Goal: Navigation & Orientation: Find specific page/section

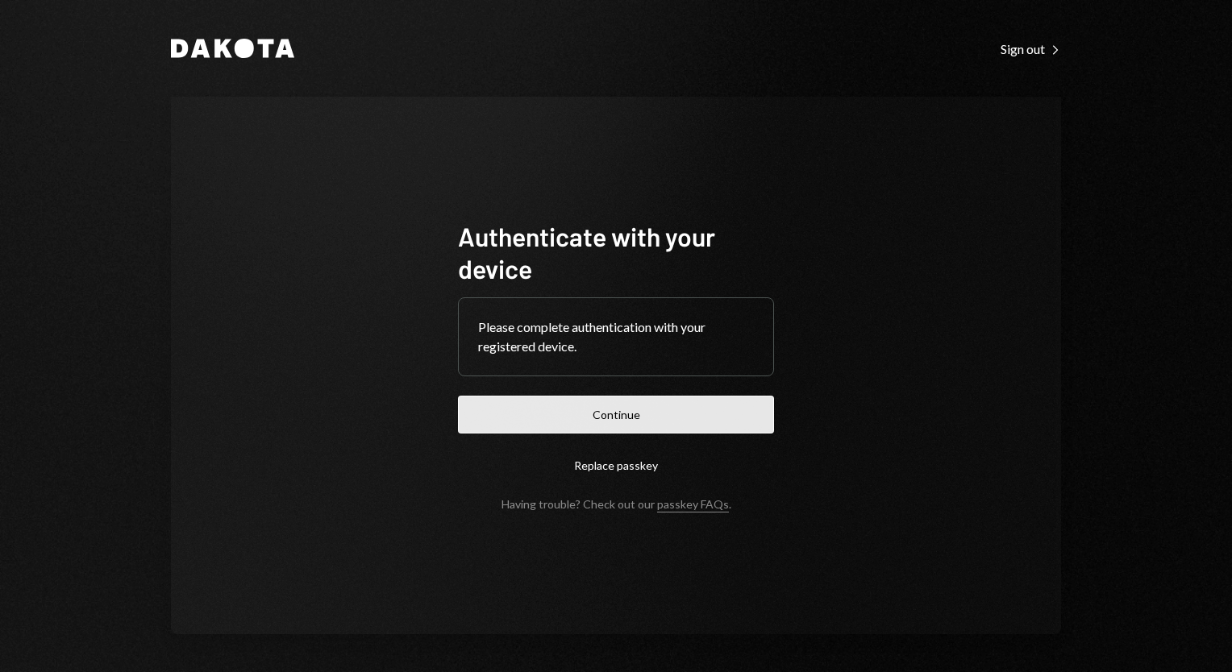
click at [694, 419] on button "Continue" at bounding box center [616, 415] width 316 height 38
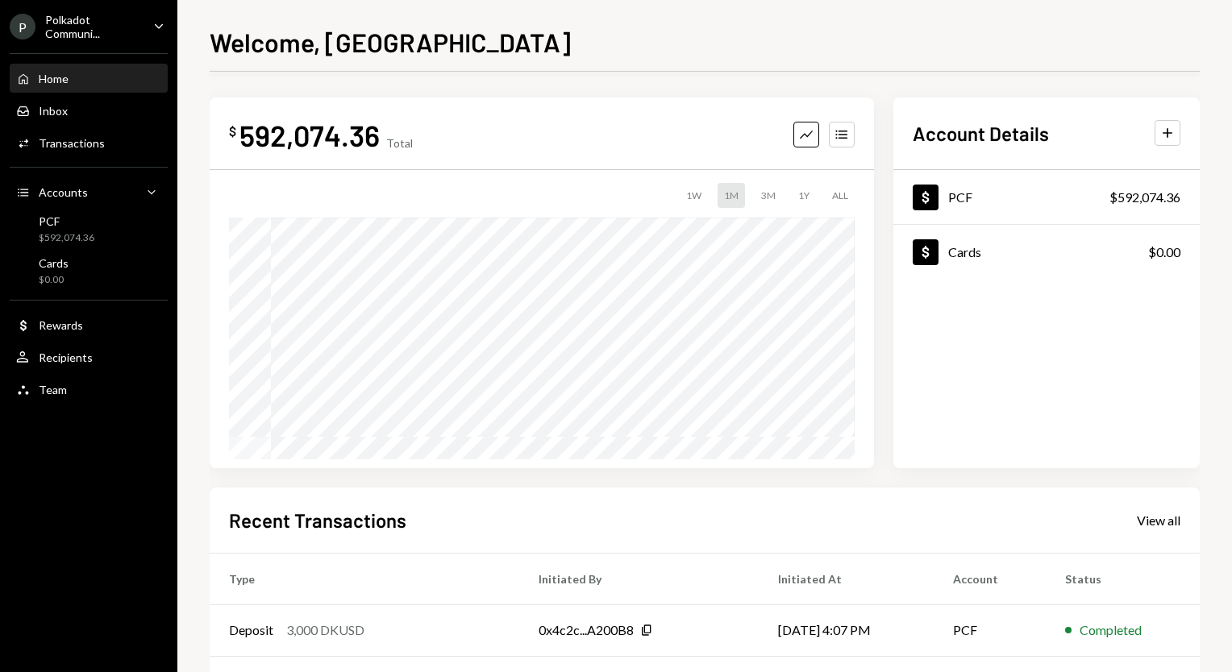
scroll to position [222, 0]
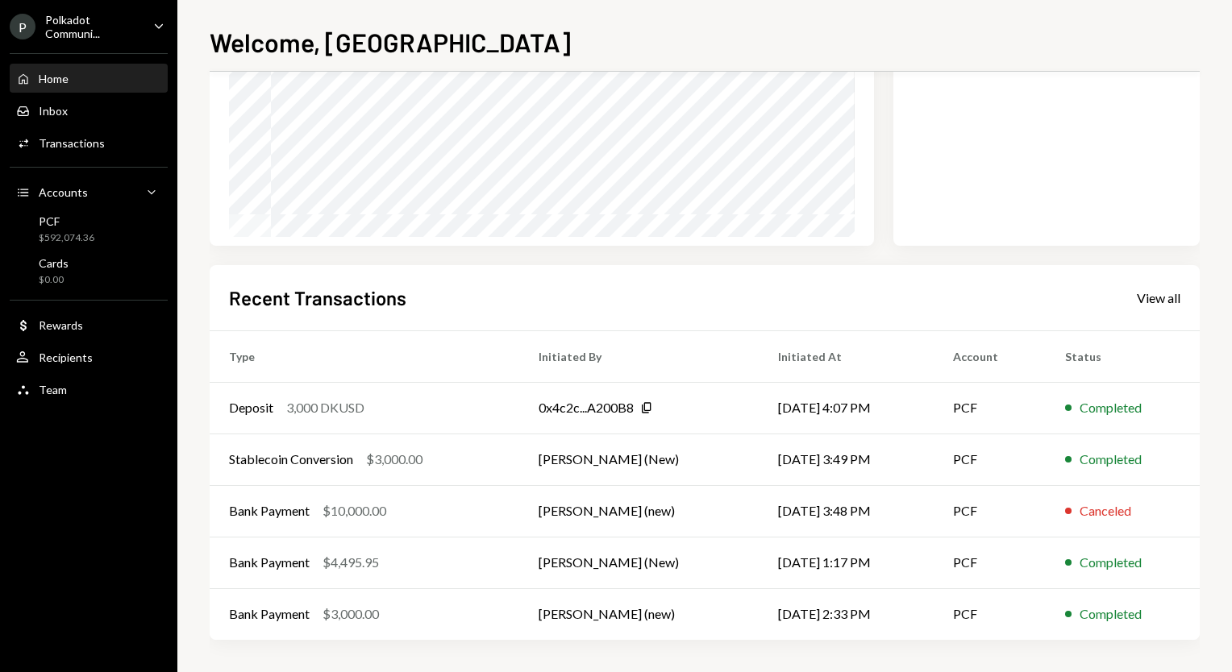
click at [940, 278] on div "Recent Transactions View all Type Initiated By Initiated At Account Status Depo…" at bounding box center [705, 453] width 990 height 376
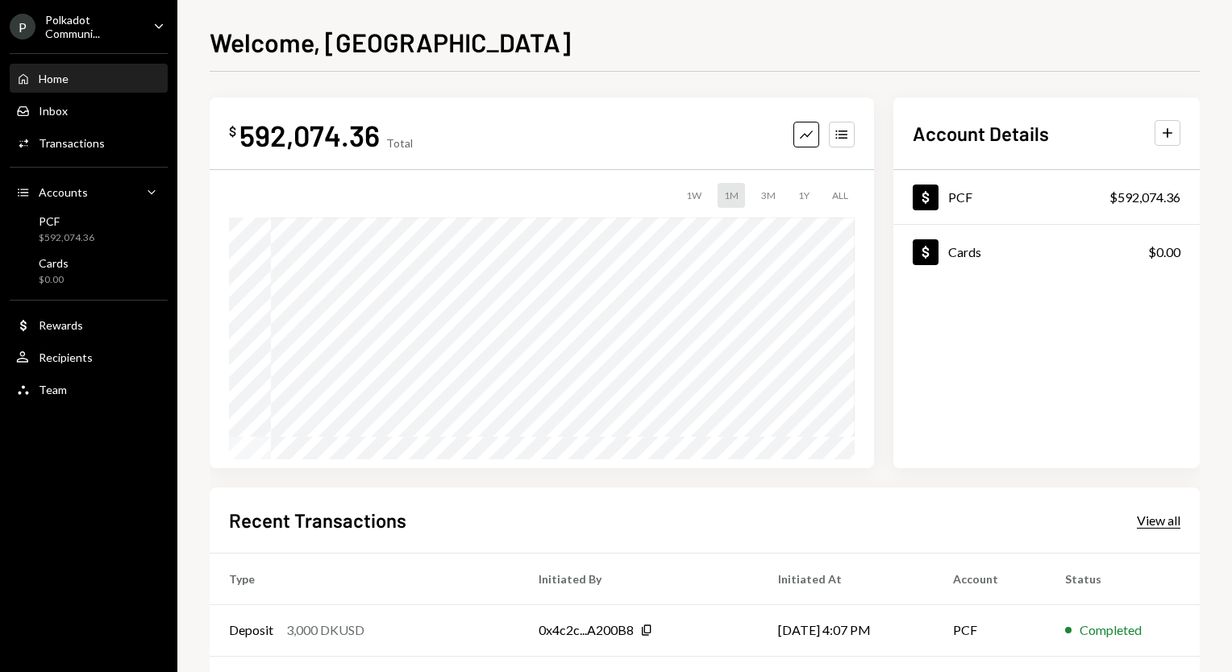
click at [1167, 519] on div "View all" at bounding box center [1159, 521] width 44 height 16
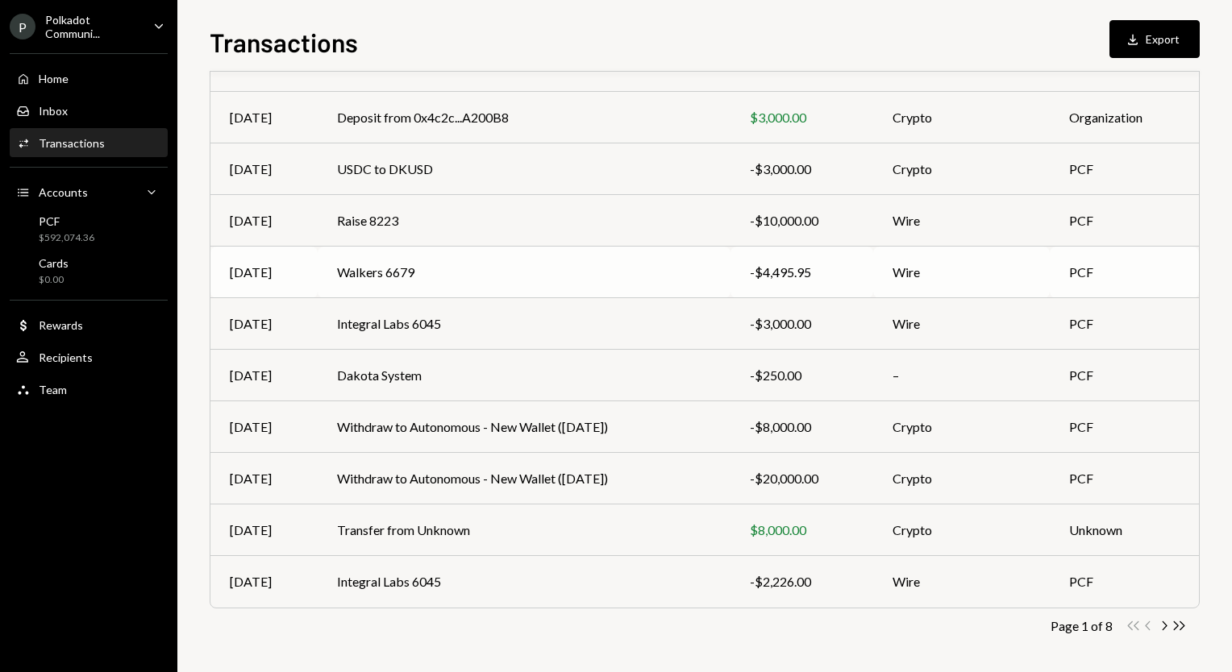
scroll to position [168, 0]
click at [1168, 624] on icon "Chevron Right" at bounding box center [1163, 624] width 15 height 15
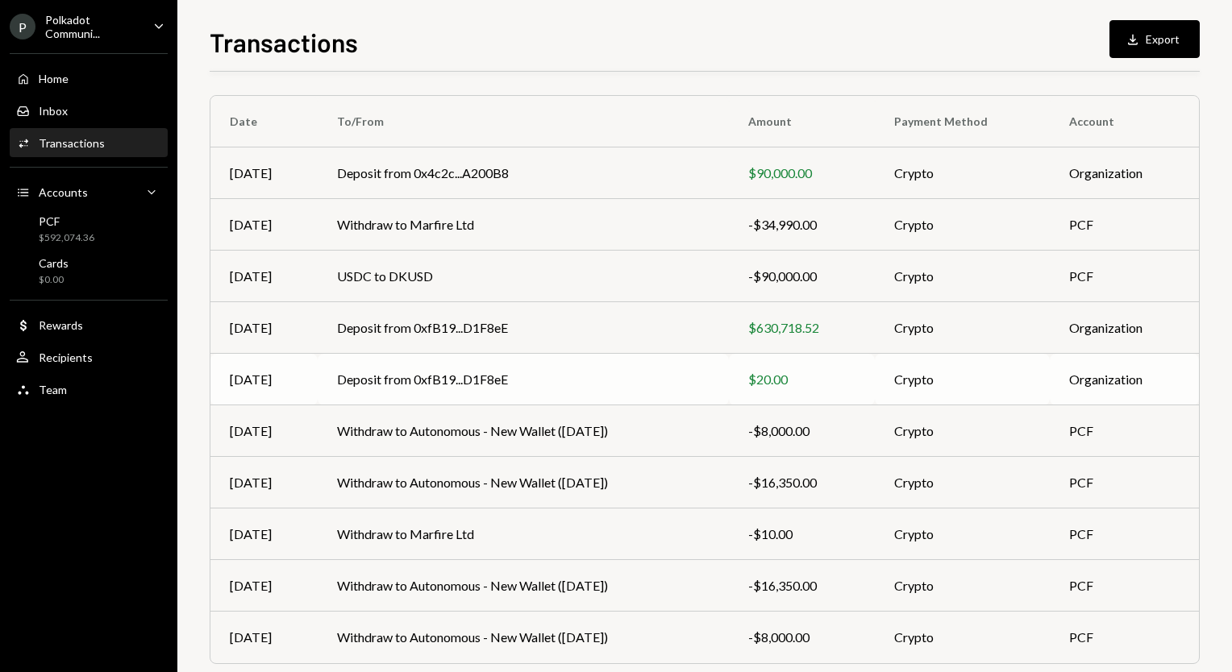
scroll to position [110, 0]
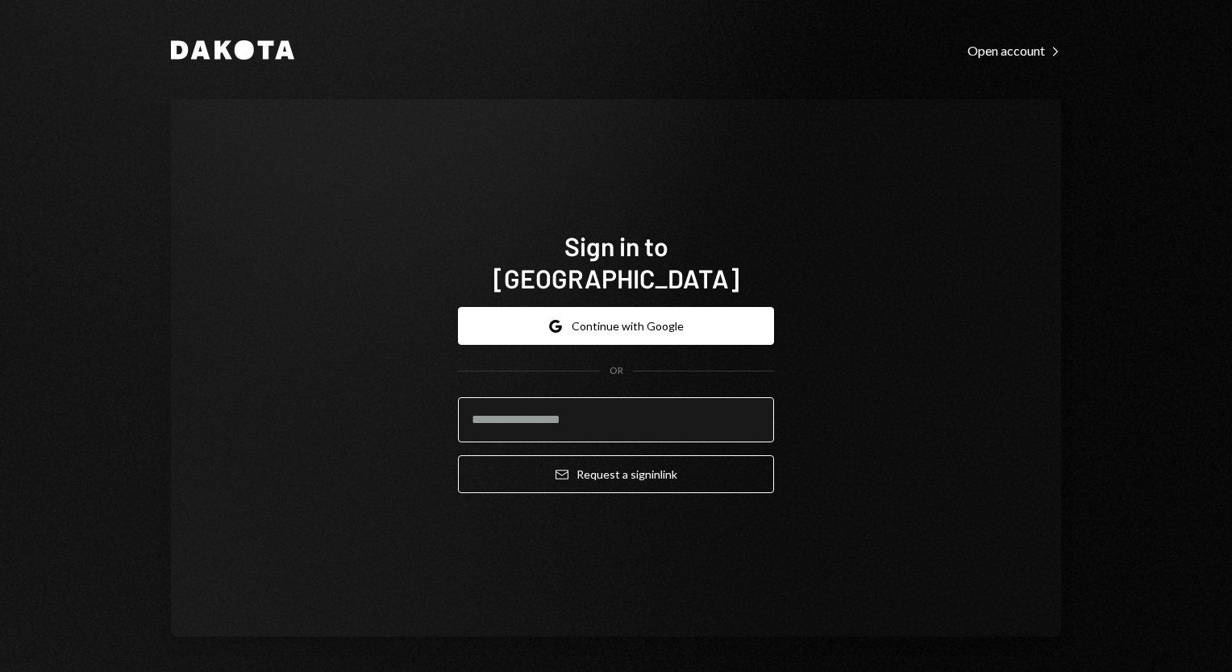
click at [611, 401] on input "email" at bounding box center [616, 419] width 316 height 45
type input "**********"
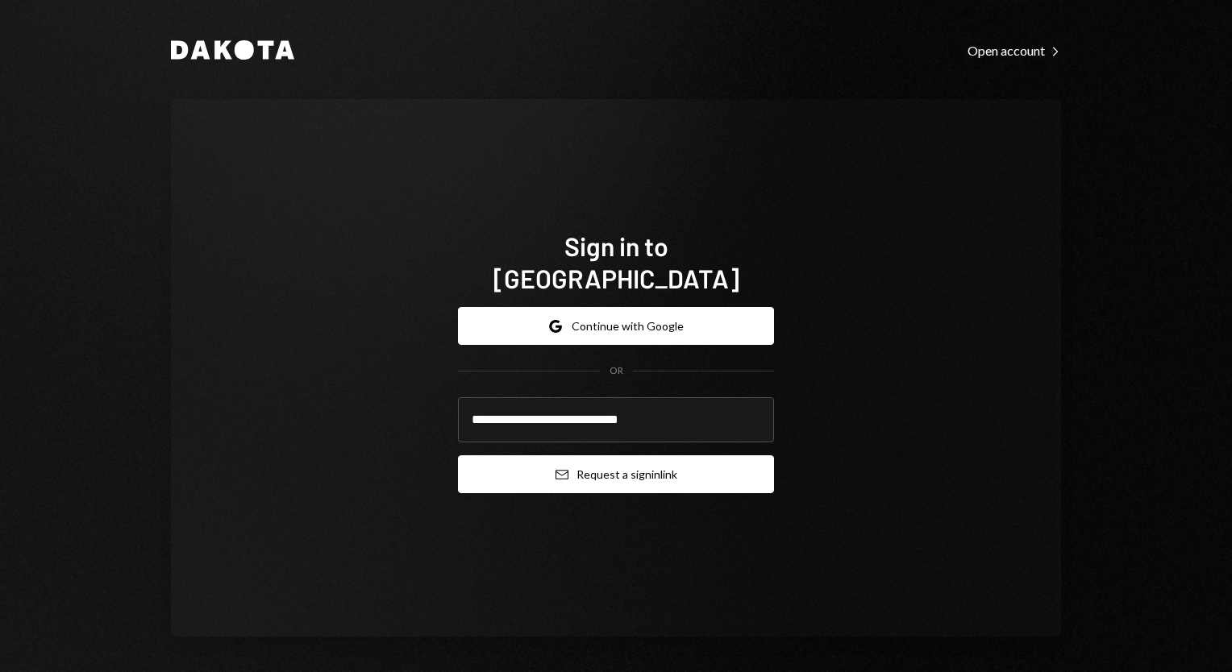
click at [655, 470] on button "Email Request a sign in link" at bounding box center [616, 474] width 316 height 38
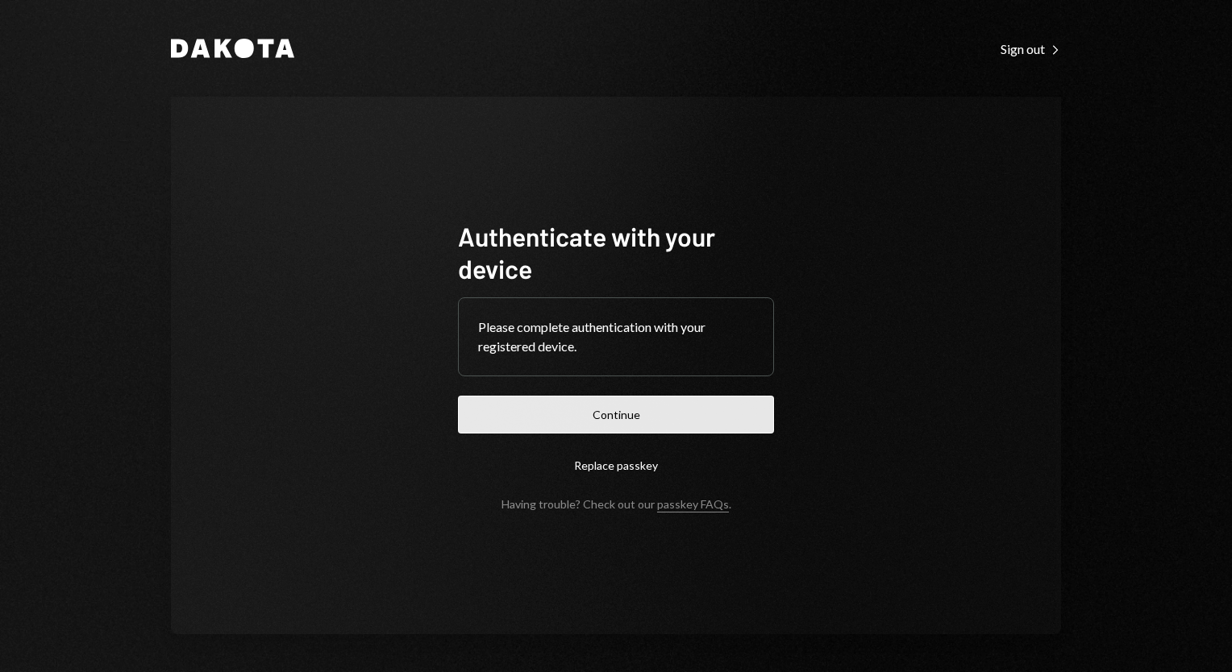
click at [603, 401] on button "Continue" at bounding box center [616, 415] width 316 height 38
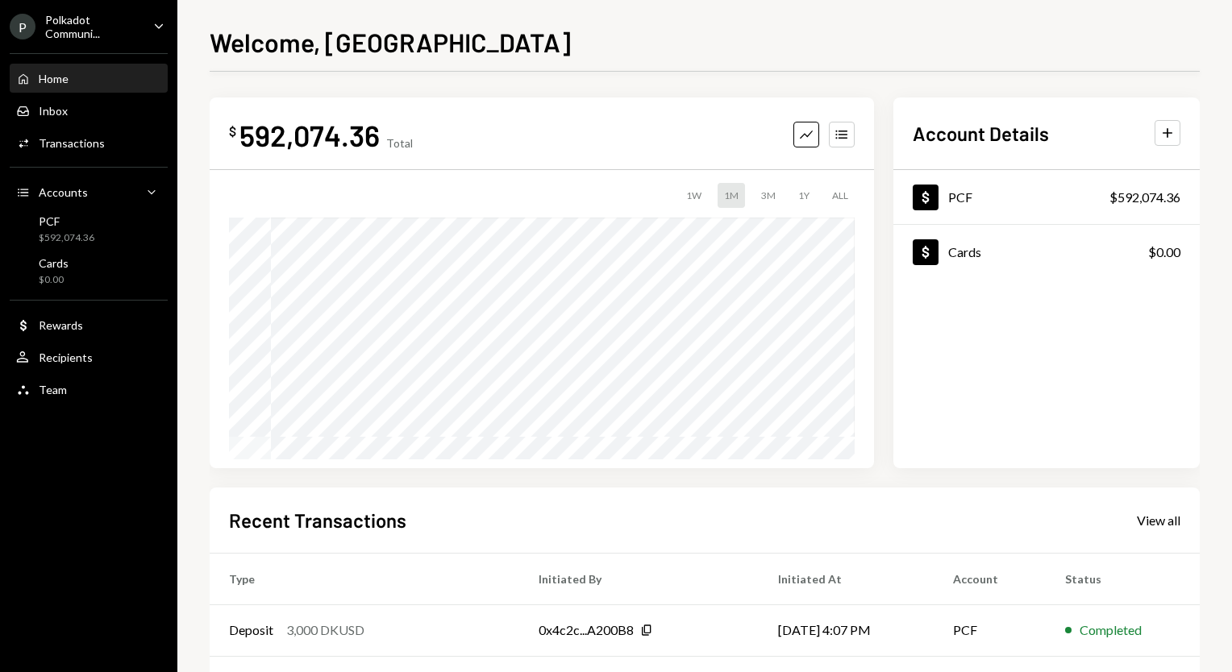
scroll to position [222, 0]
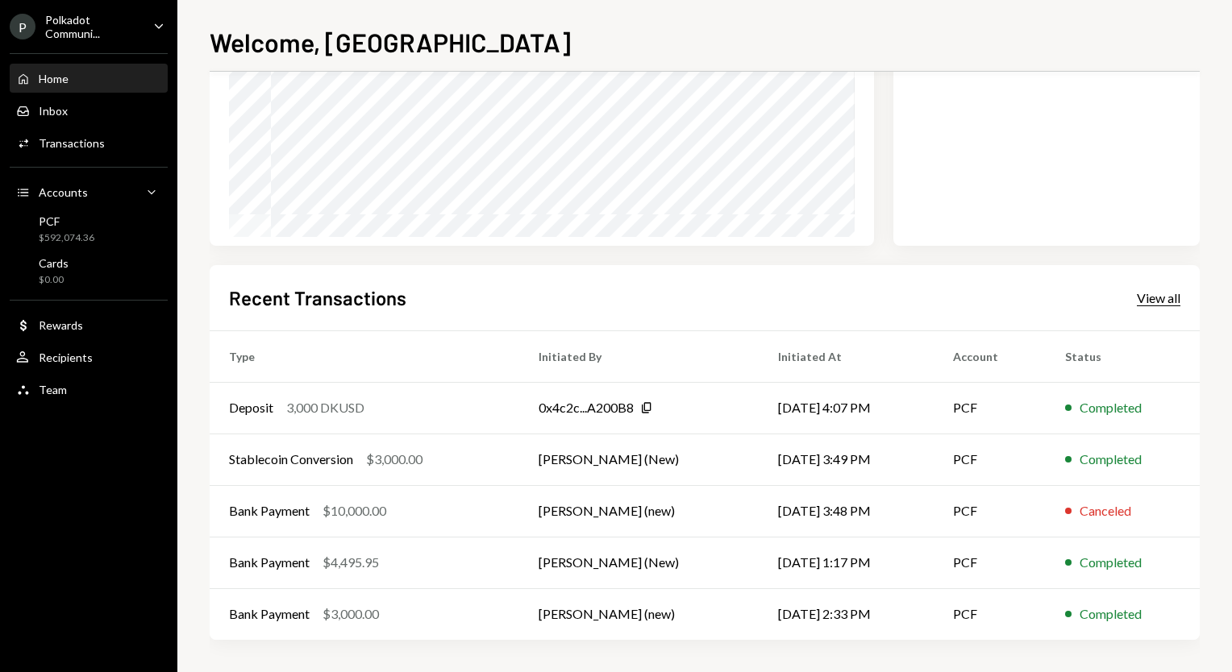
click at [1162, 295] on div "View all" at bounding box center [1159, 298] width 44 height 16
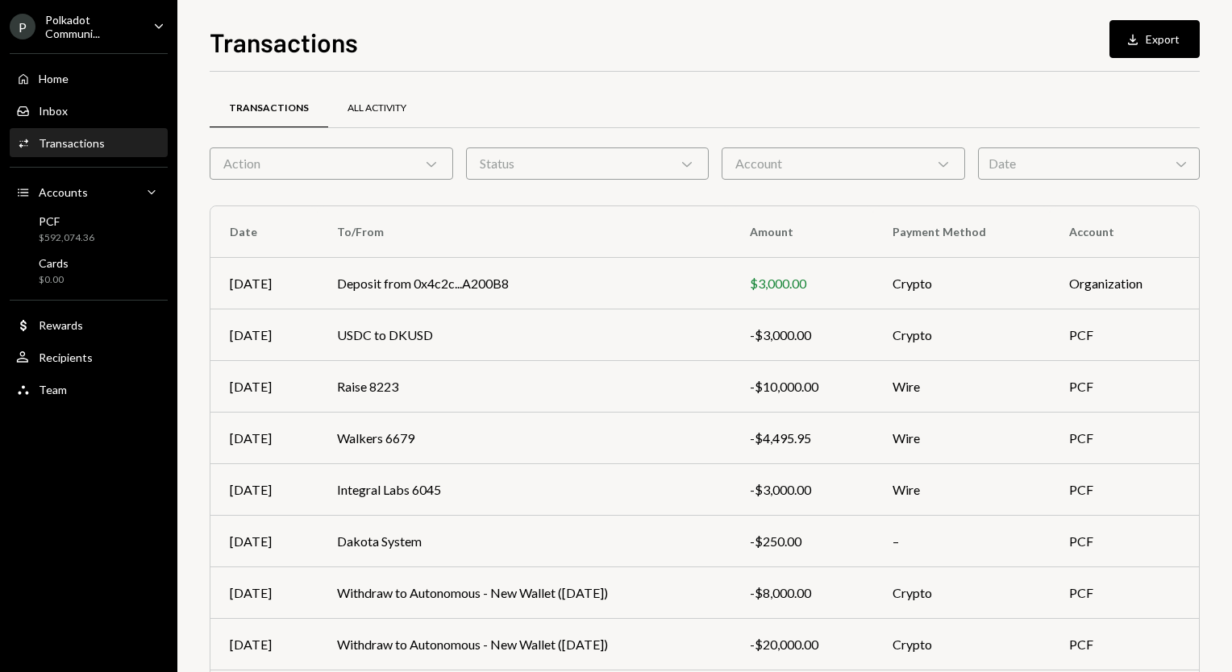
click at [362, 102] on div "All Activity" at bounding box center [376, 109] width 59 height 14
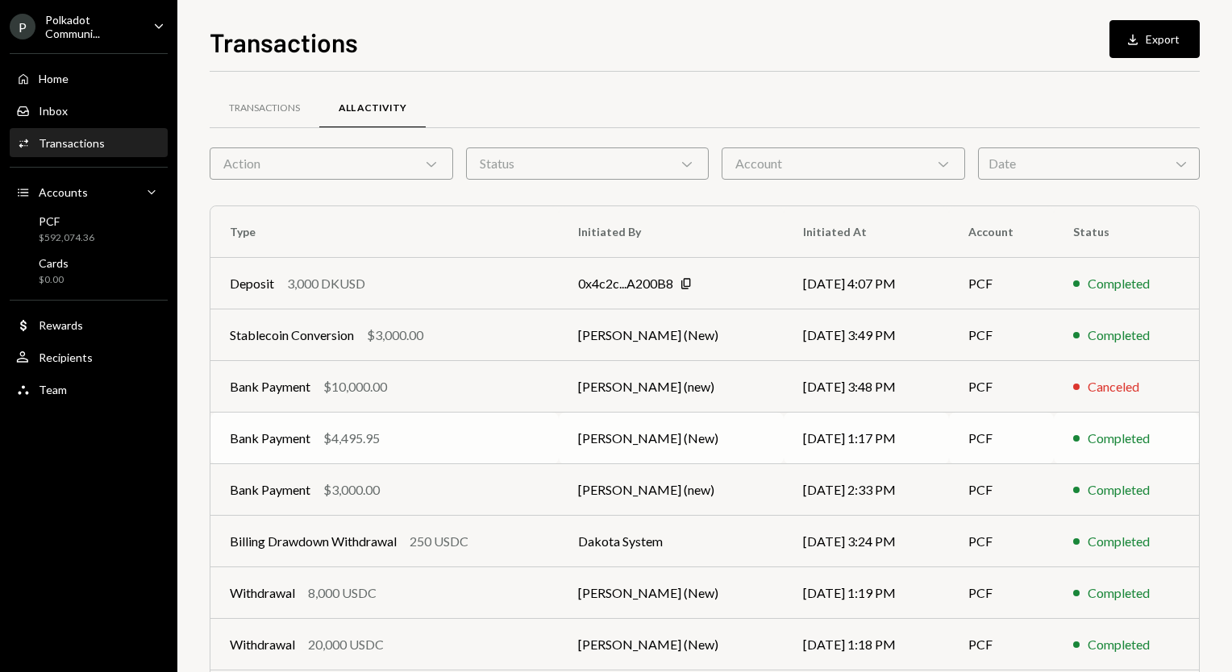
scroll to position [168, 0]
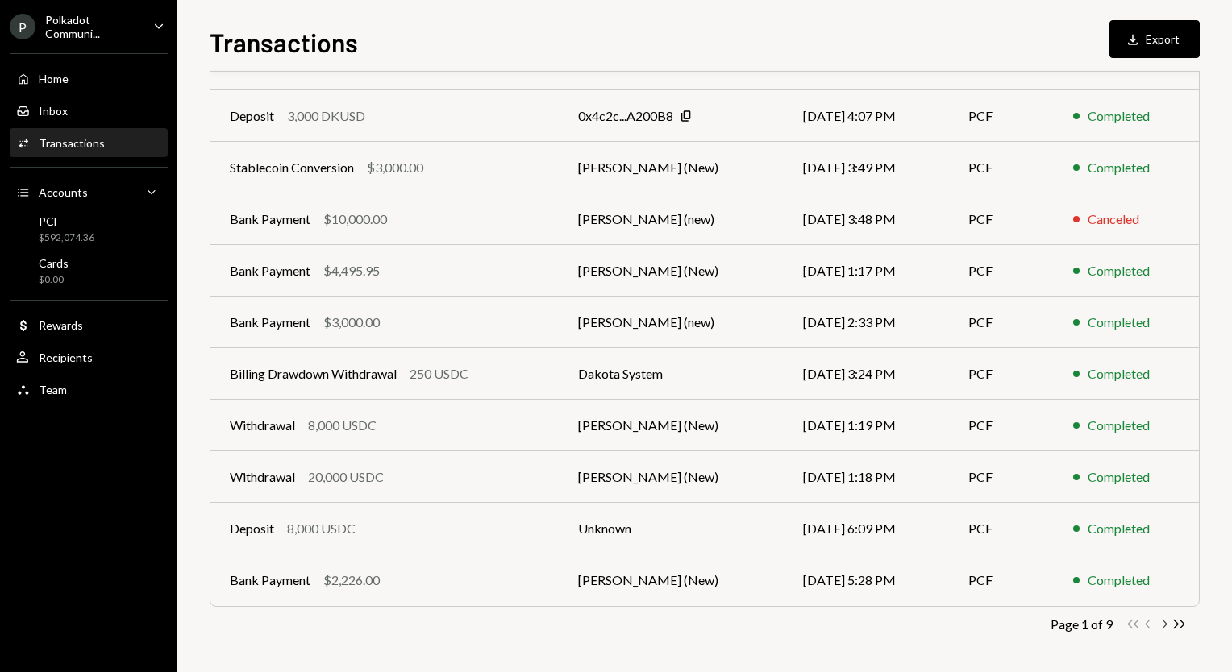
click at [1167, 618] on icon "Chevron Right" at bounding box center [1163, 624] width 15 height 15
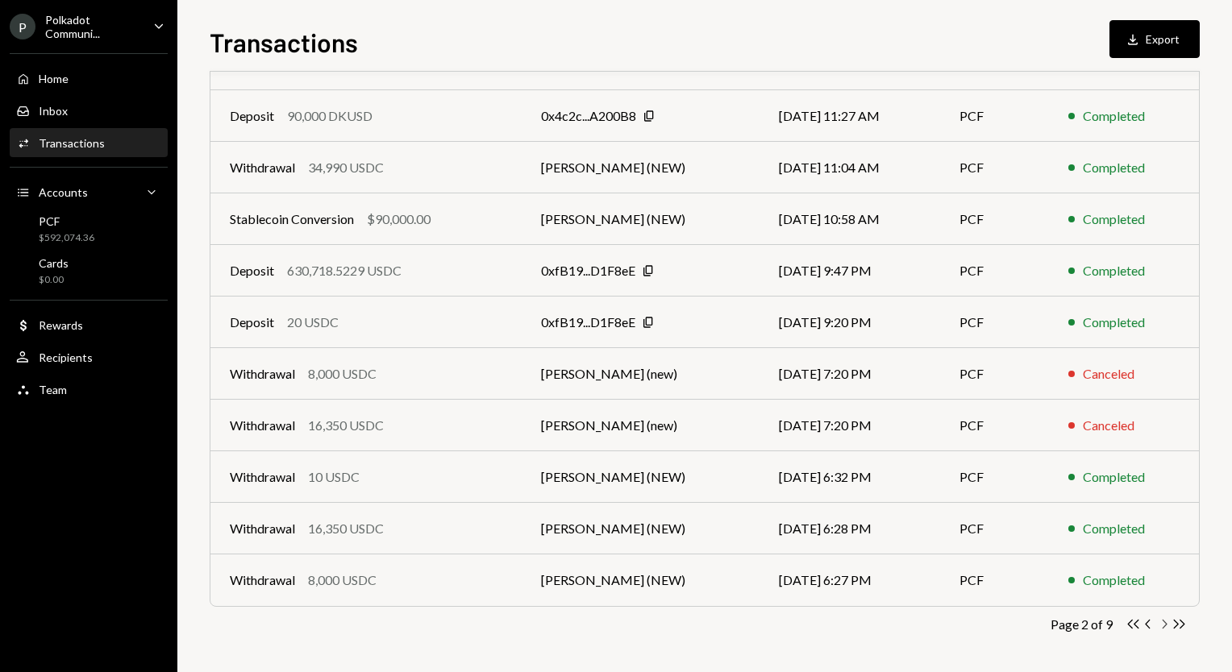
click at [1167, 626] on icon "Chevron Right" at bounding box center [1163, 624] width 15 height 15
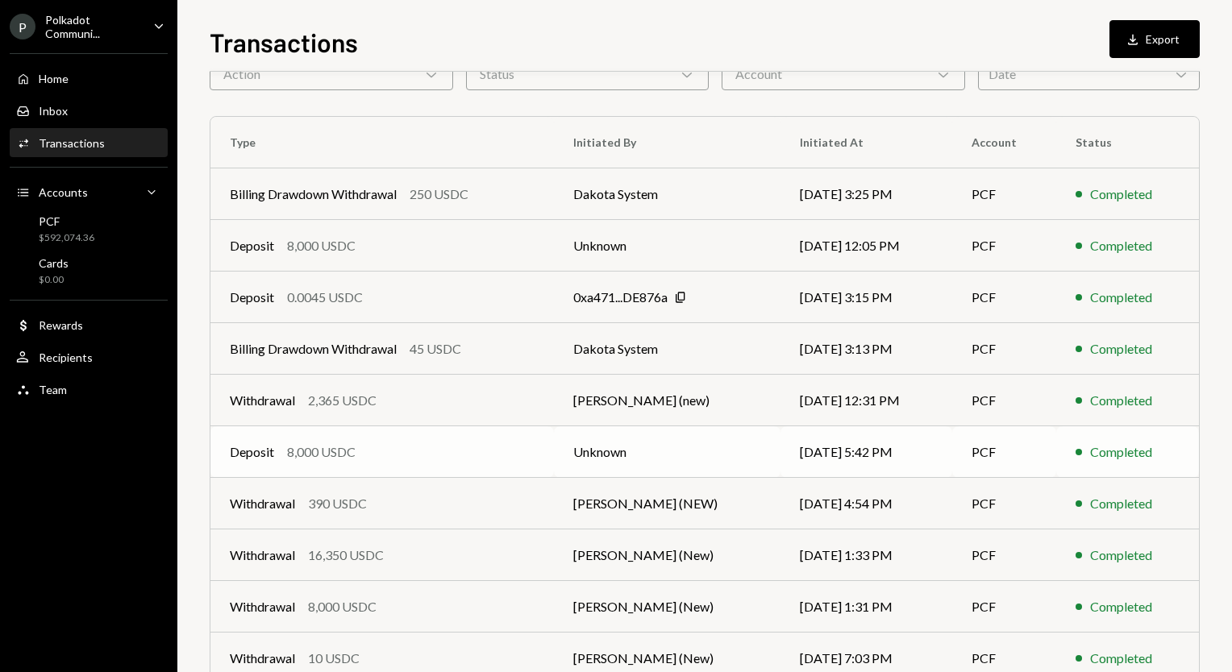
scroll to position [90, 0]
